Goal: Transaction & Acquisition: Purchase product/service

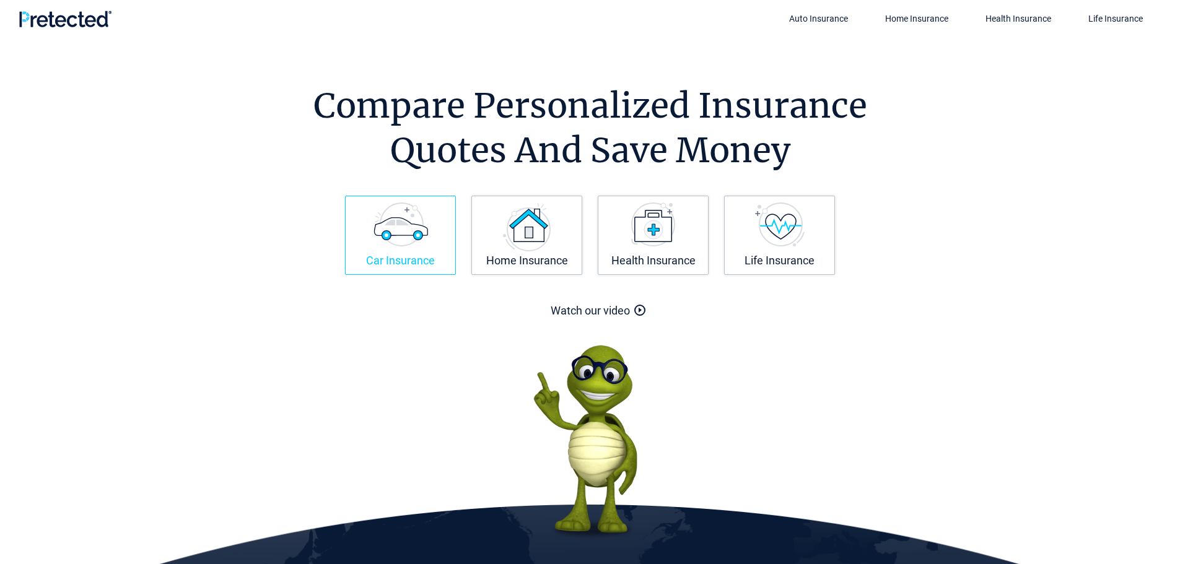
click at [413, 247] on img at bounding box center [401, 225] width 55 height 44
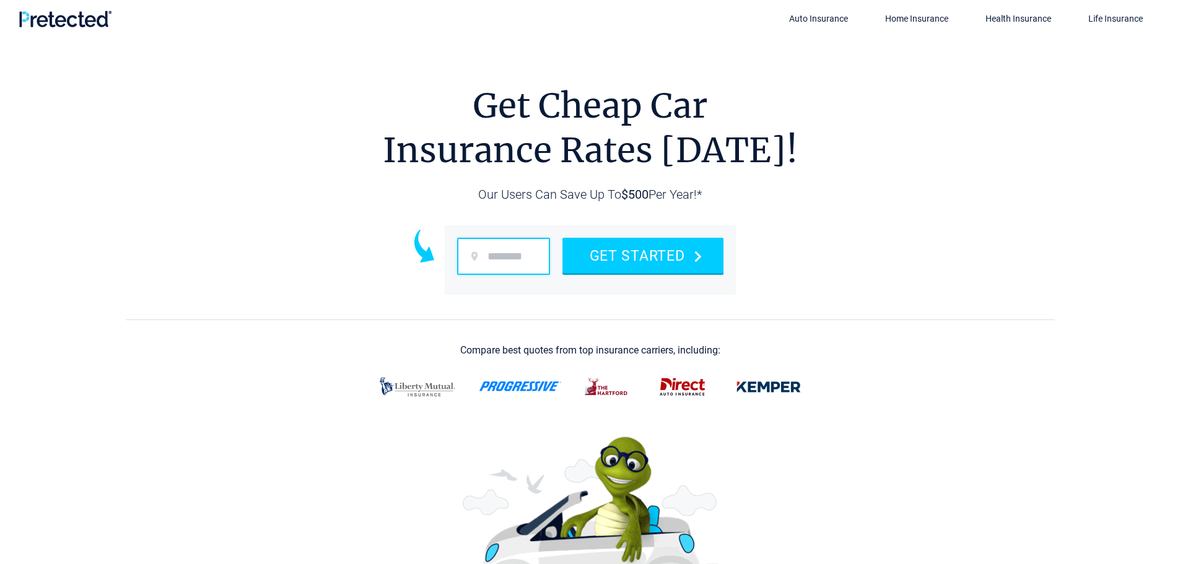
click at [512, 258] on input "zip code" at bounding box center [503, 256] width 93 height 37
type input "*****"
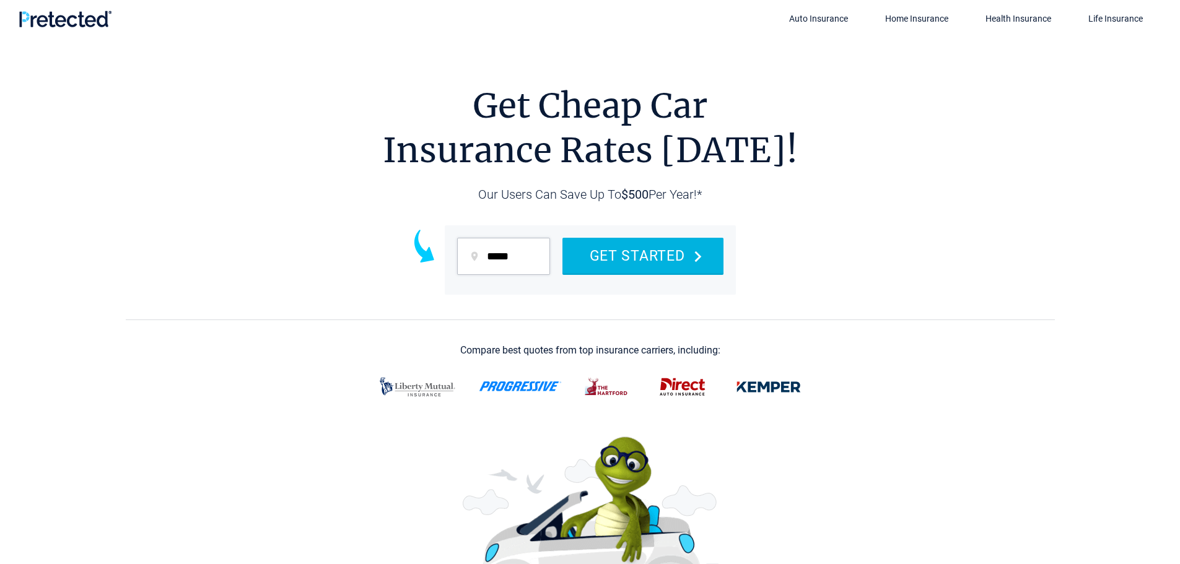
click at [667, 255] on button "GET STARTED" at bounding box center [642, 255] width 161 height 35
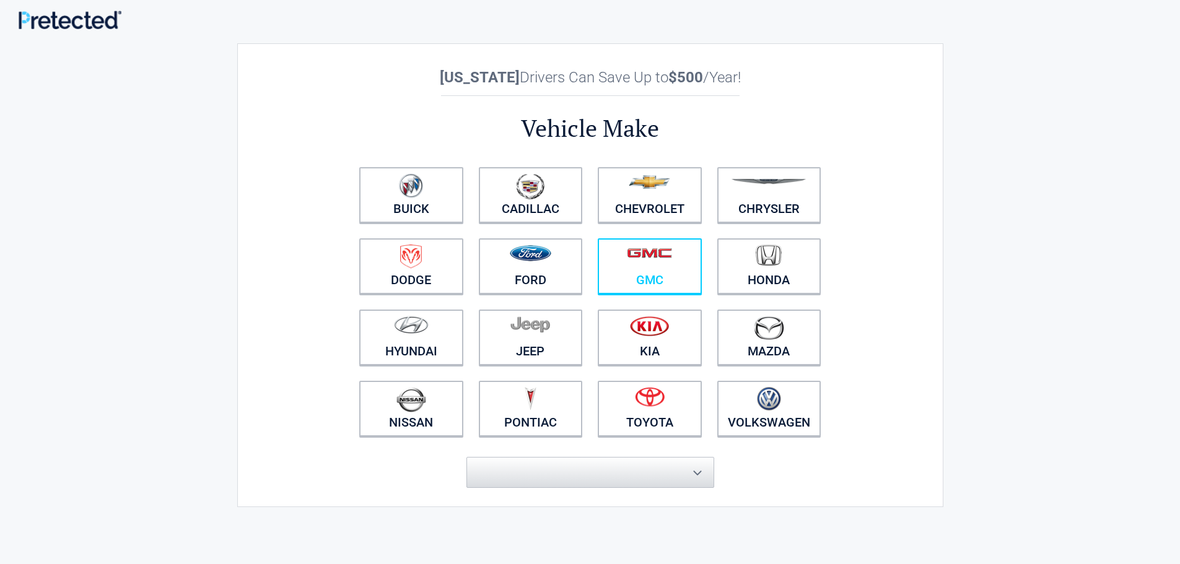
click at [662, 257] on img at bounding box center [649, 253] width 45 height 11
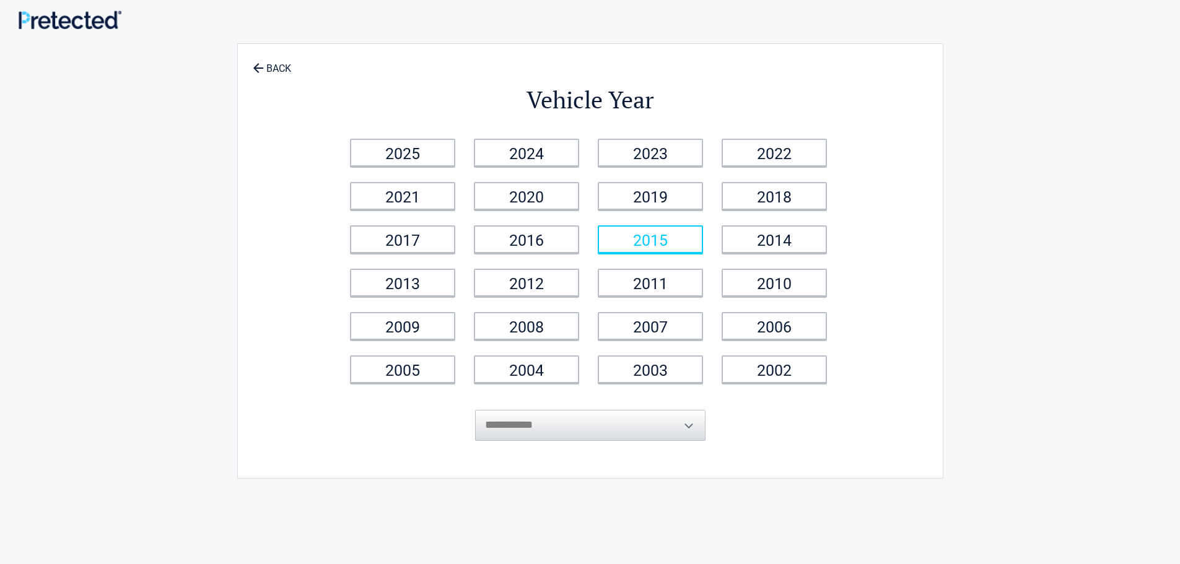
click at [662, 243] on link "2015" at bounding box center [650, 239] width 105 height 28
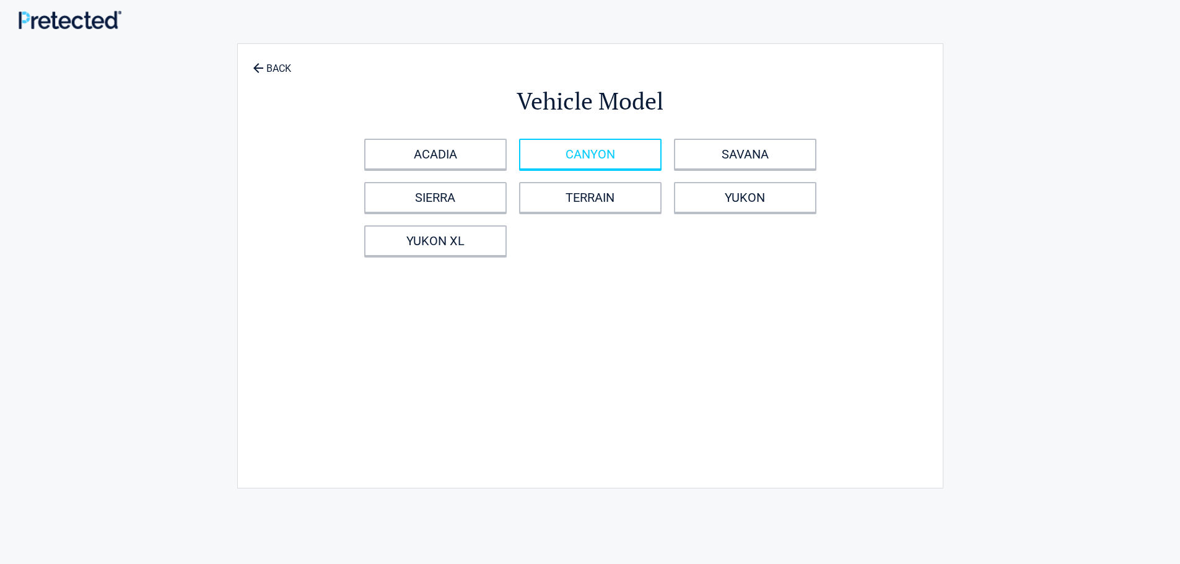
click at [610, 144] on link "CANYON" at bounding box center [590, 154] width 142 height 31
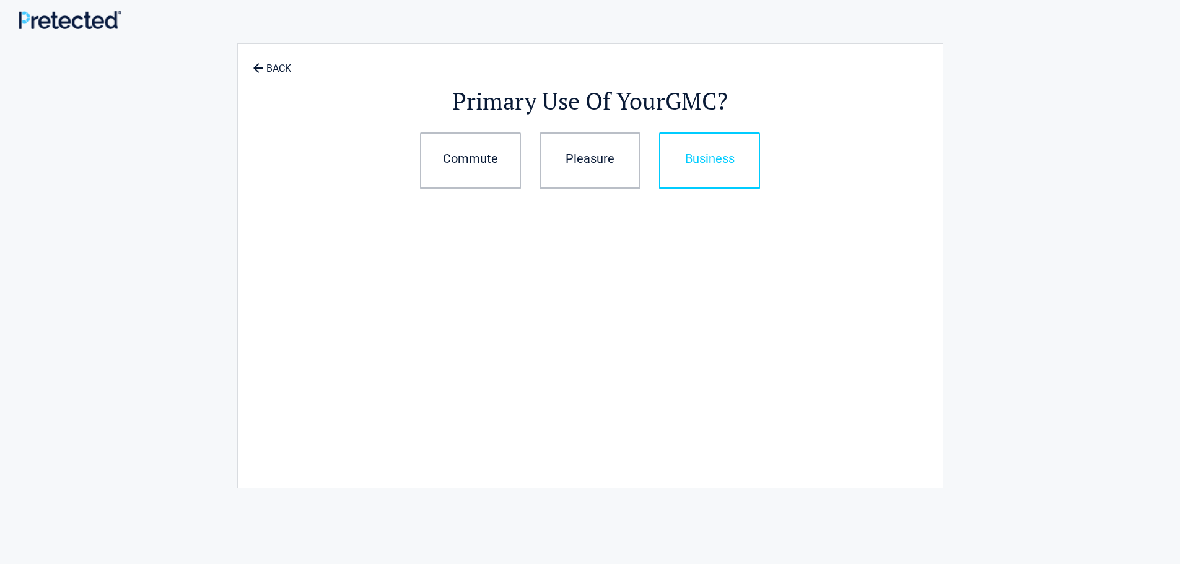
click at [692, 164] on link "Business" at bounding box center [709, 161] width 101 height 56
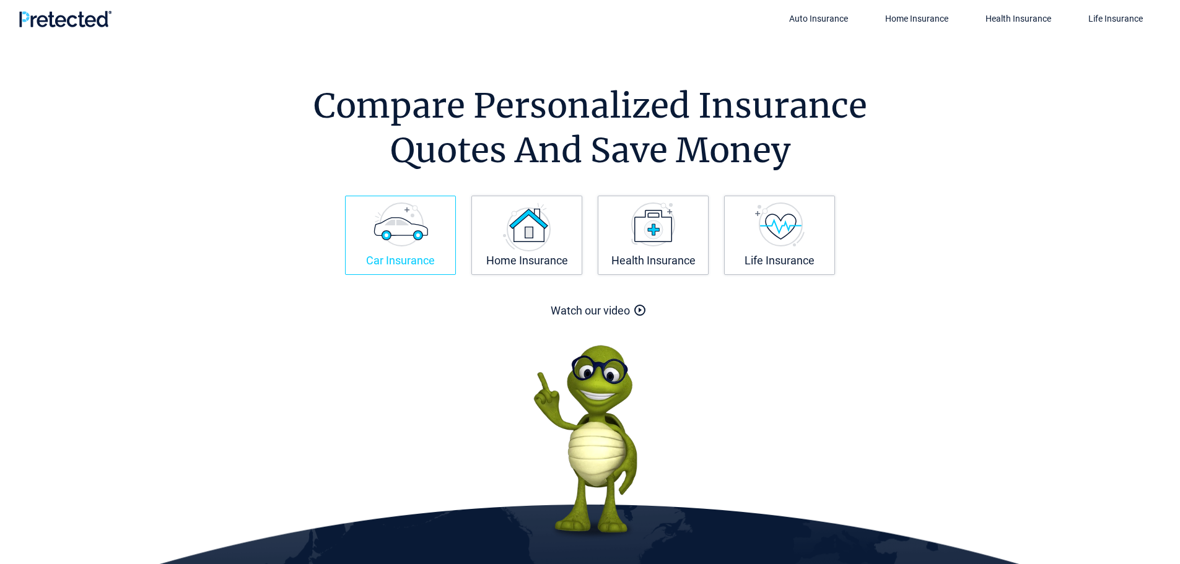
click at [394, 232] on img at bounding box center [401, 225] width 55 height 44
